Goal: Task Accomplishment & Management: Manage account settings

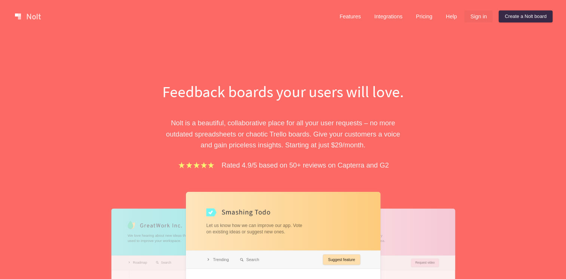
click at [479, 16] on link "Sign in" at bounding box center [478, 16] width 28 height 12
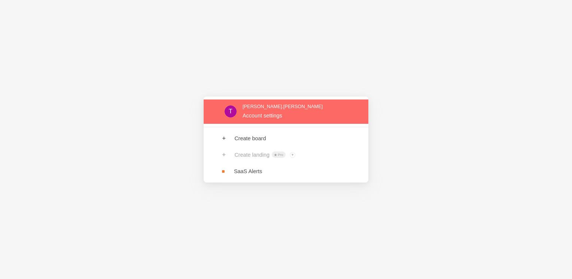
click at [279, 114] on link at bounding box center [286, 112] width 165 height 24
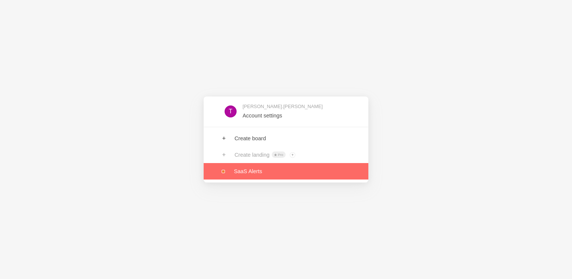
click at [258, 171] on link at bounding box center [286, 171] width 165 height 16
